Goal: Navigation & Orientation: Find specific page/section

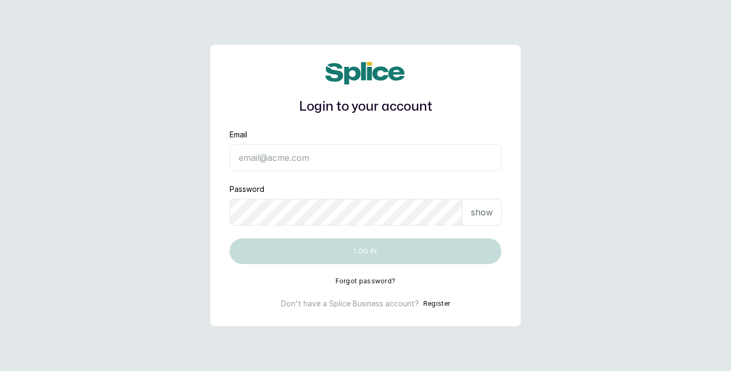
type input "[EMAIL_ADDRESS][DOMAIN_NAME]"
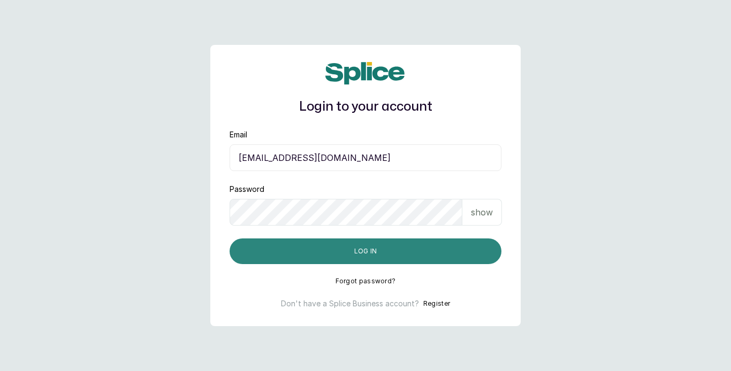
click at [431, 257] on button "Log in" at bounding box center [366, 252] width 272 height 26
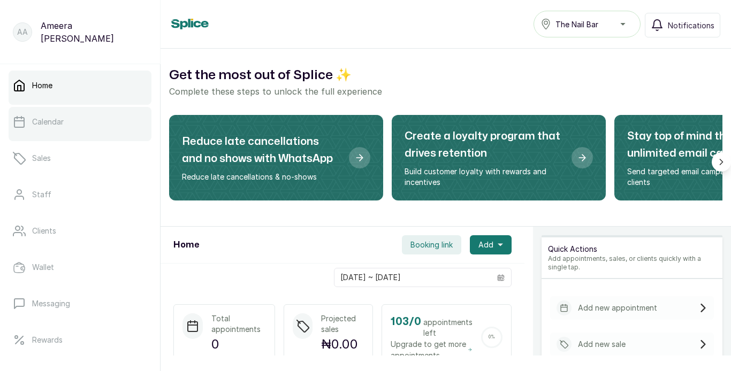
click at [92, 122] on link "Calendar" at bounding box center [80, 122] width 143 height 30
